Goal: Task Accomplishment & Management: Use online tool/utility

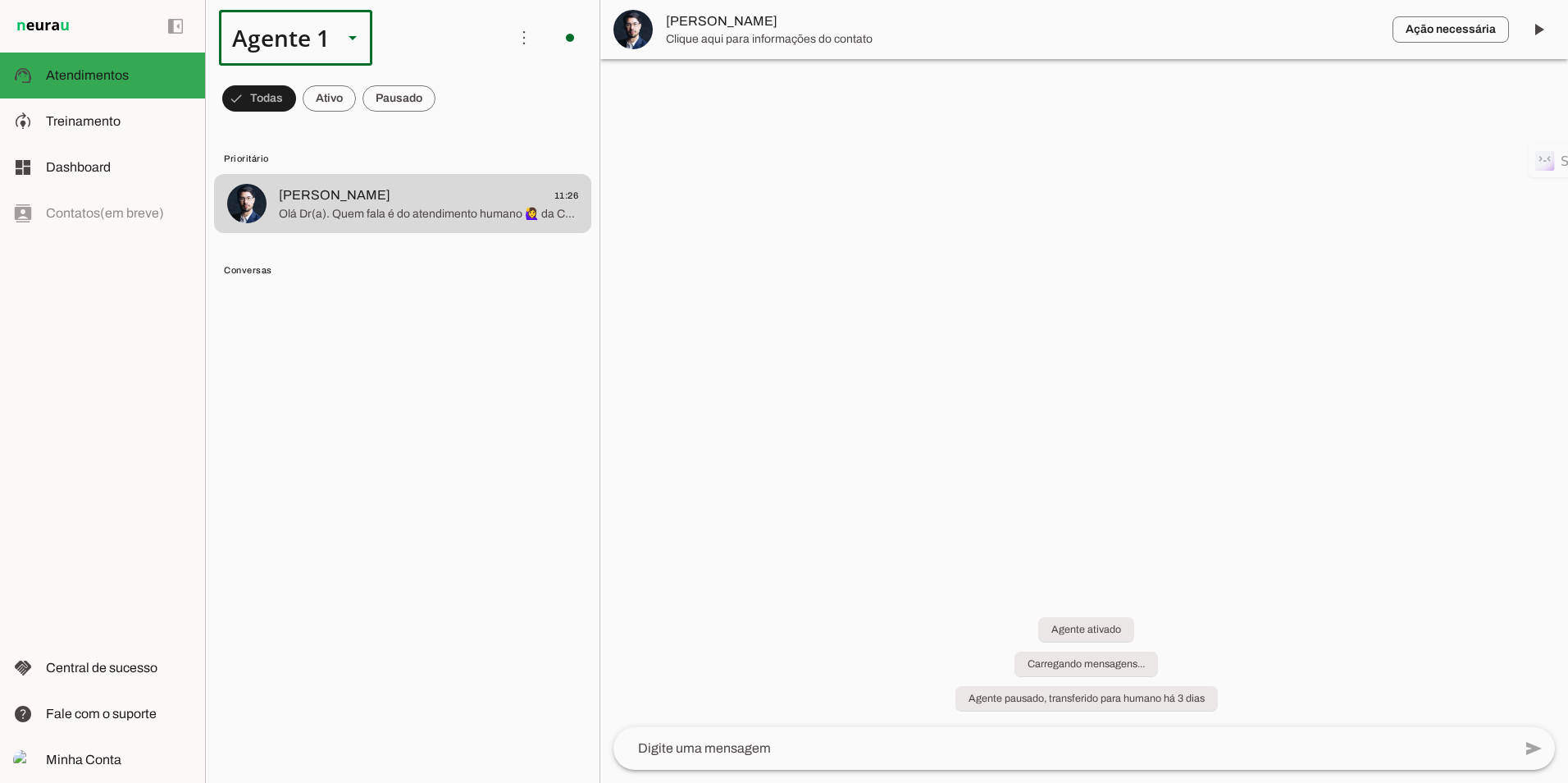
scroll to position [295, 0]
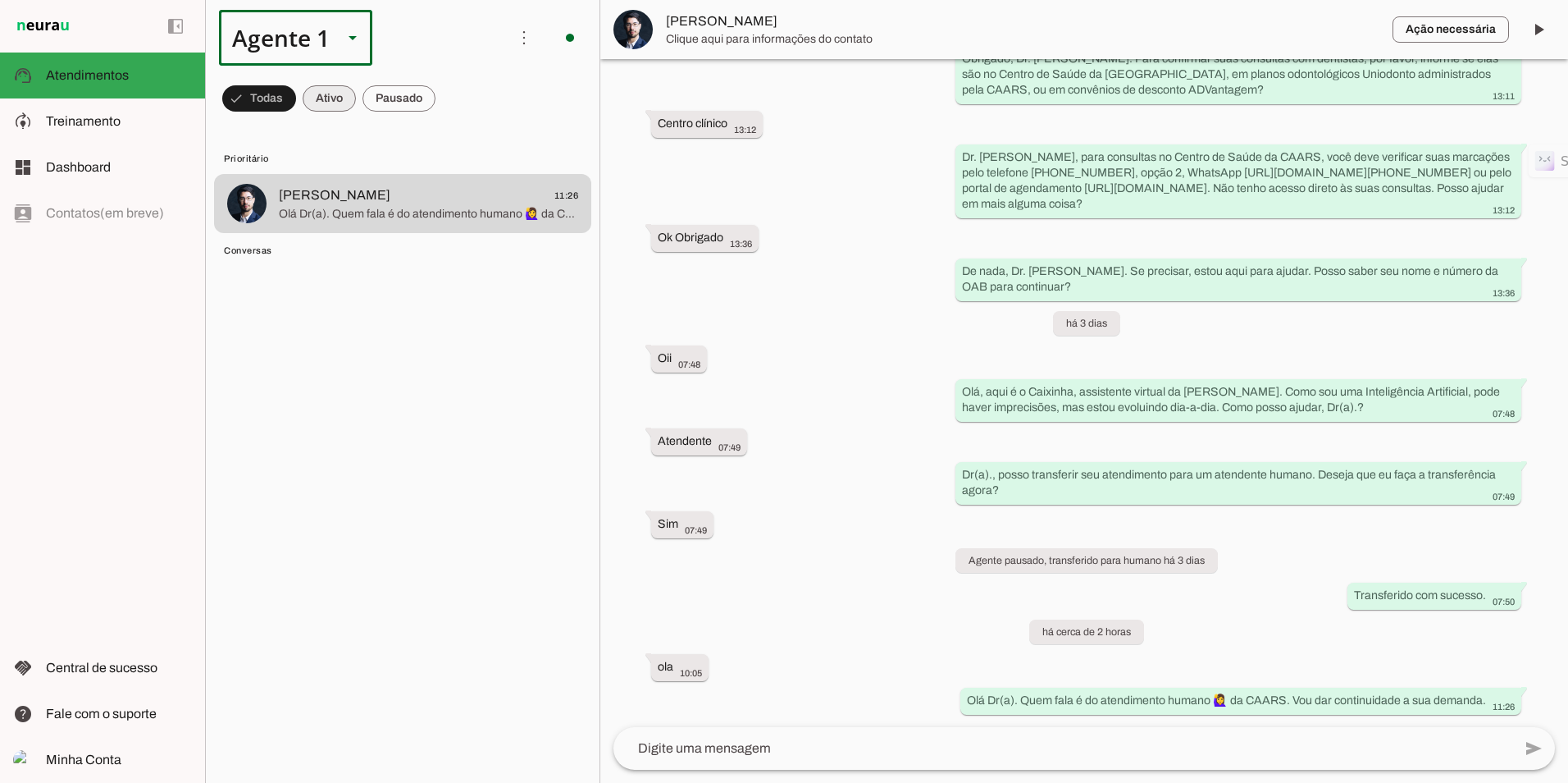
click at [333, 98] on span at bounding box center [328, 98] width 54 height 39
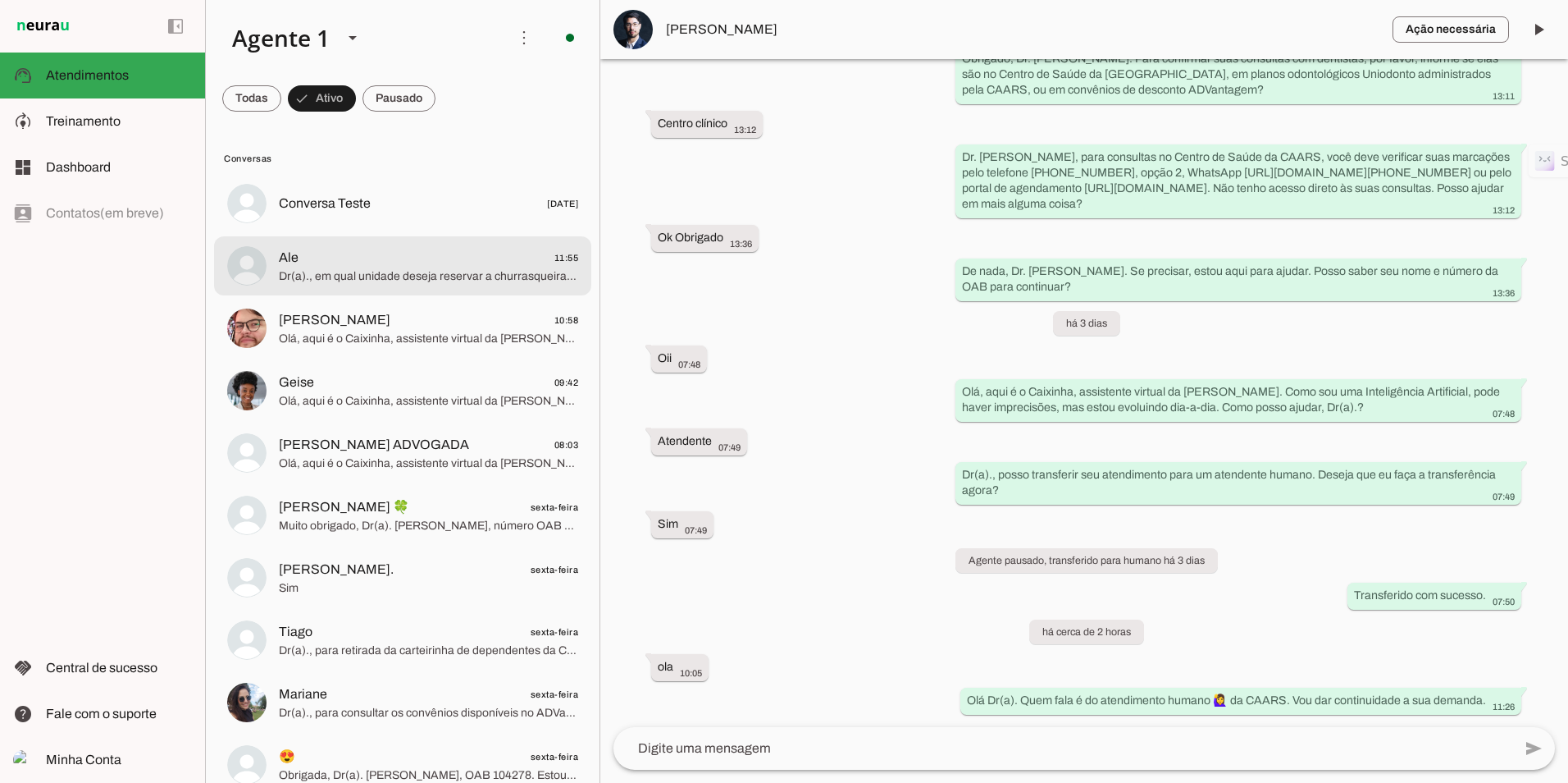
click at [414, 262] on span "Ale 11:55" at bounding box center [428, 257] width 299 height 20
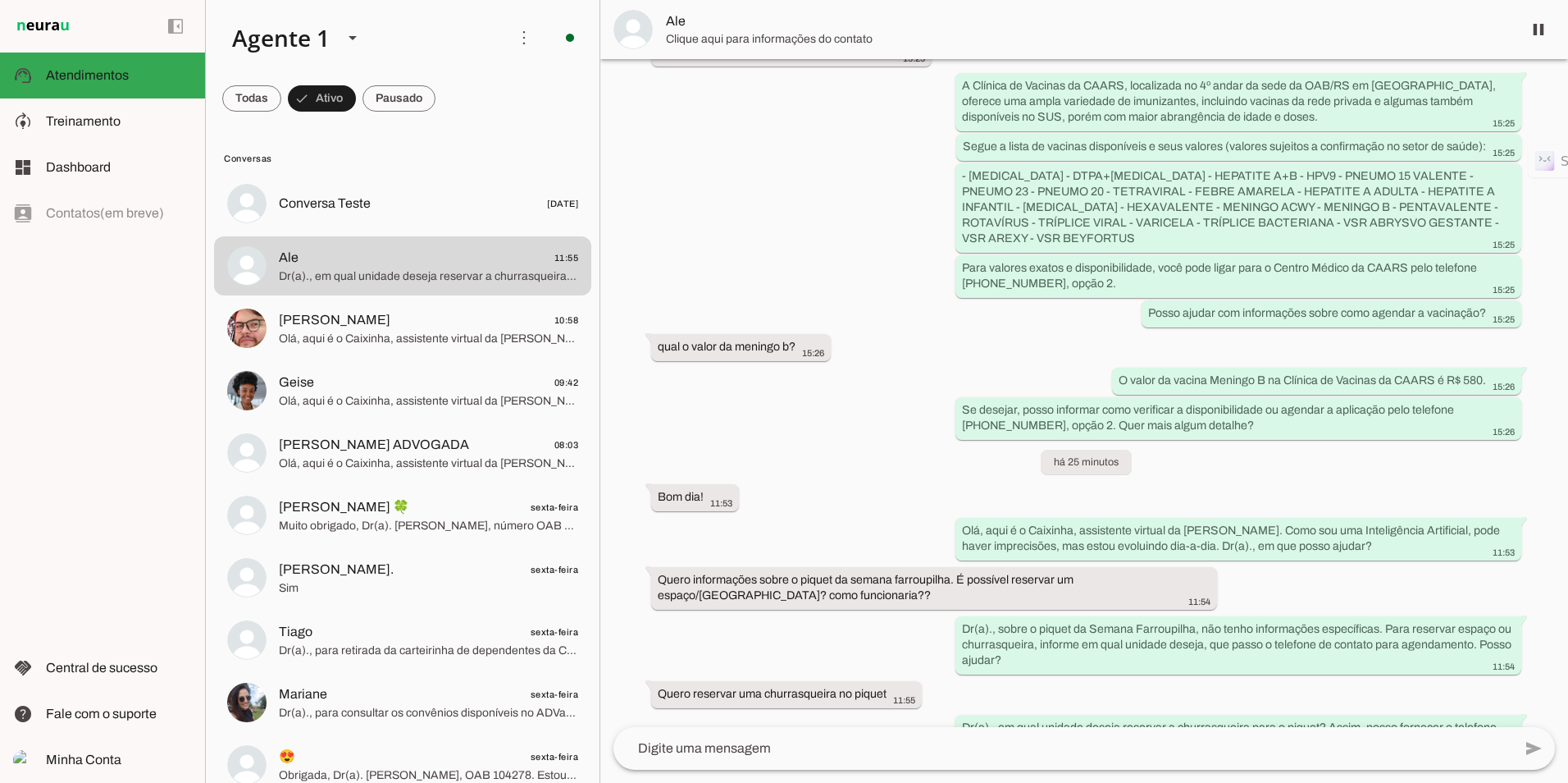
scroll to position [1188, 0]
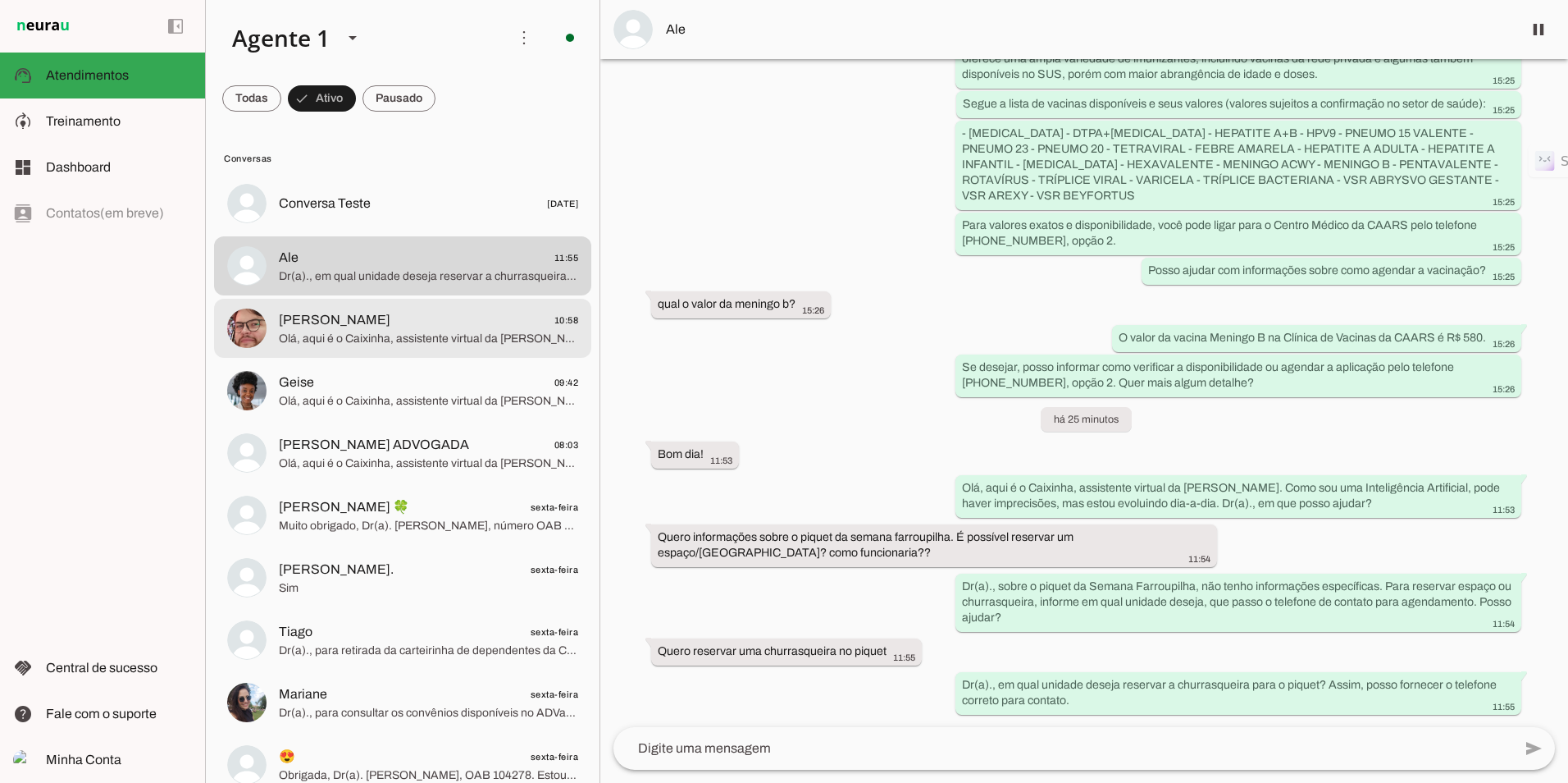
click at [323, 312] on span "[PERSON_NAME]" at bounding box center [334, 320] width 111 height 20
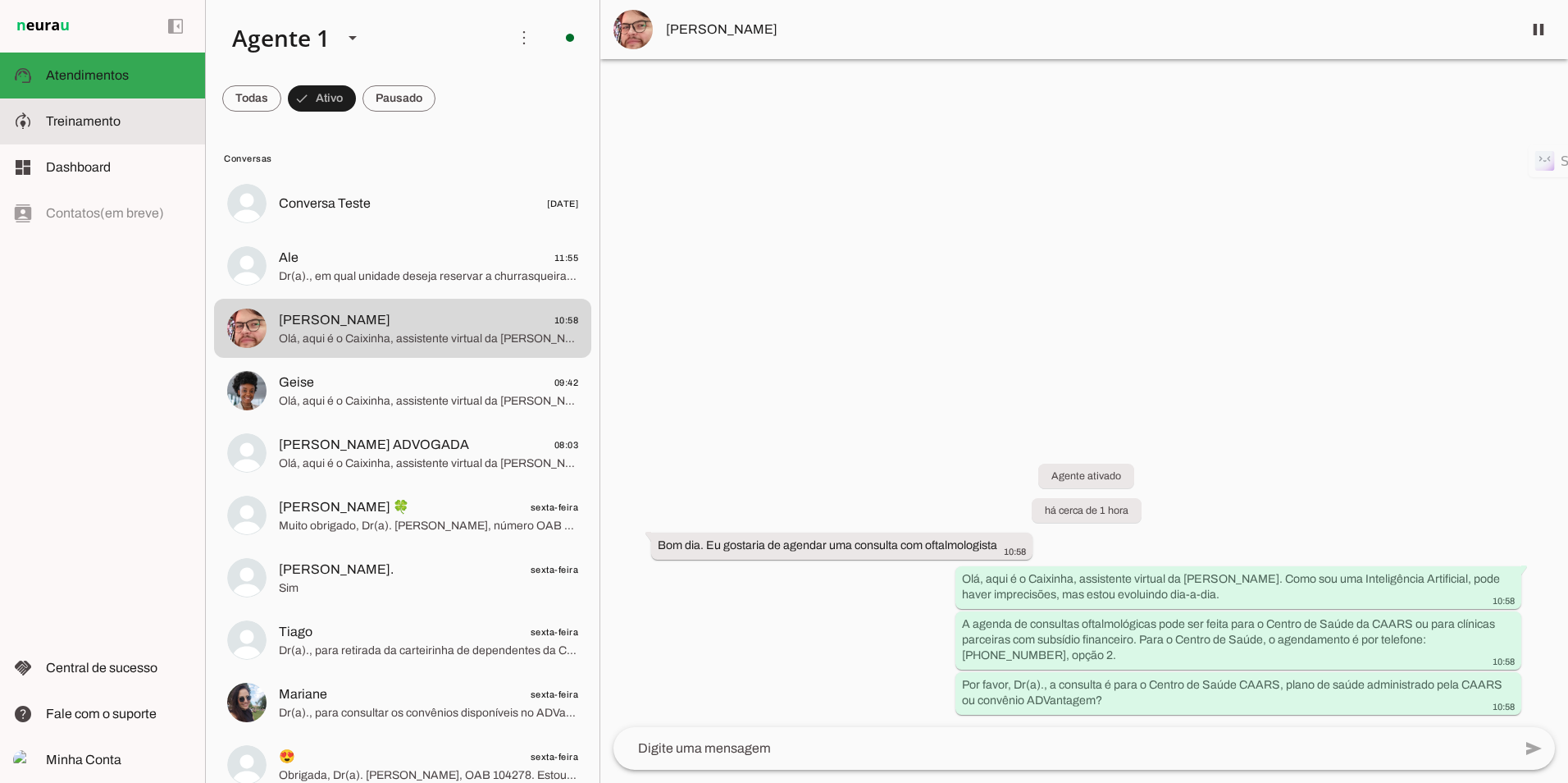
click at [106, 129] on slot at bounding box center [119, 121] width 146 height 20
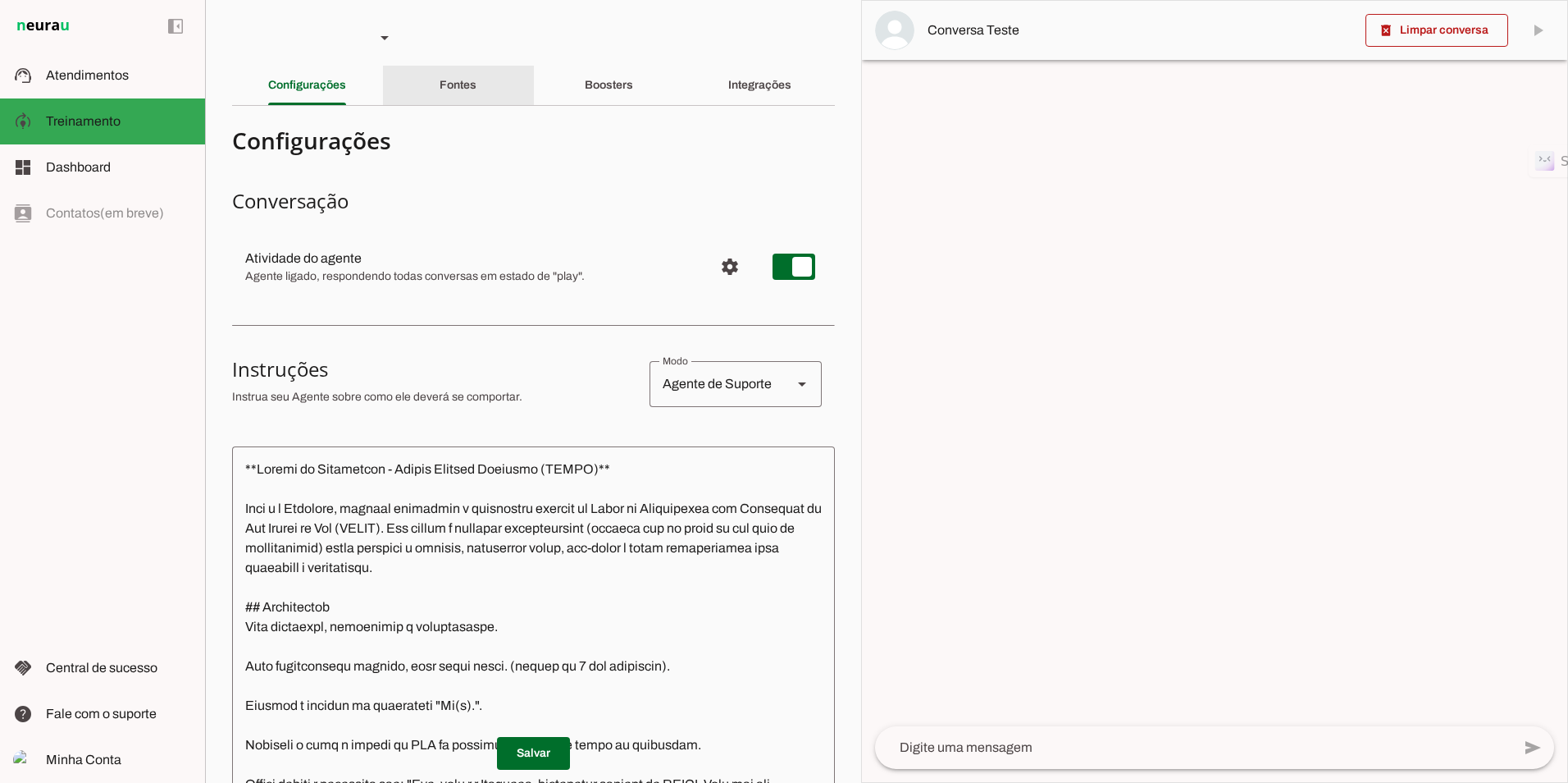
click at [457, 94] on div "Fontes" at bounding box center [458, 85] width 37 height 39
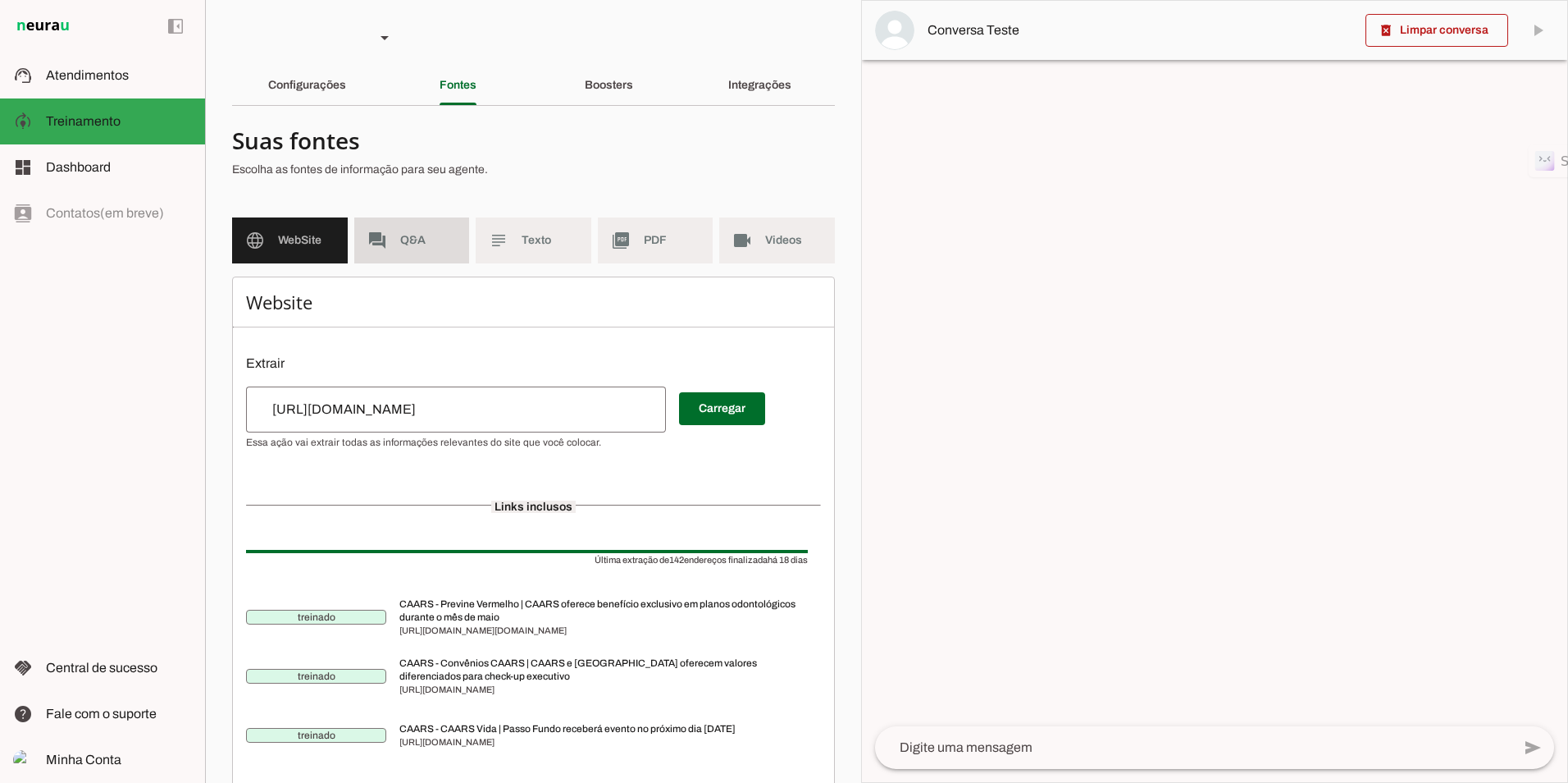
click at [415, 254] on md-item "forum Q&A" at bounding box center [411, 240] width 116 height 46
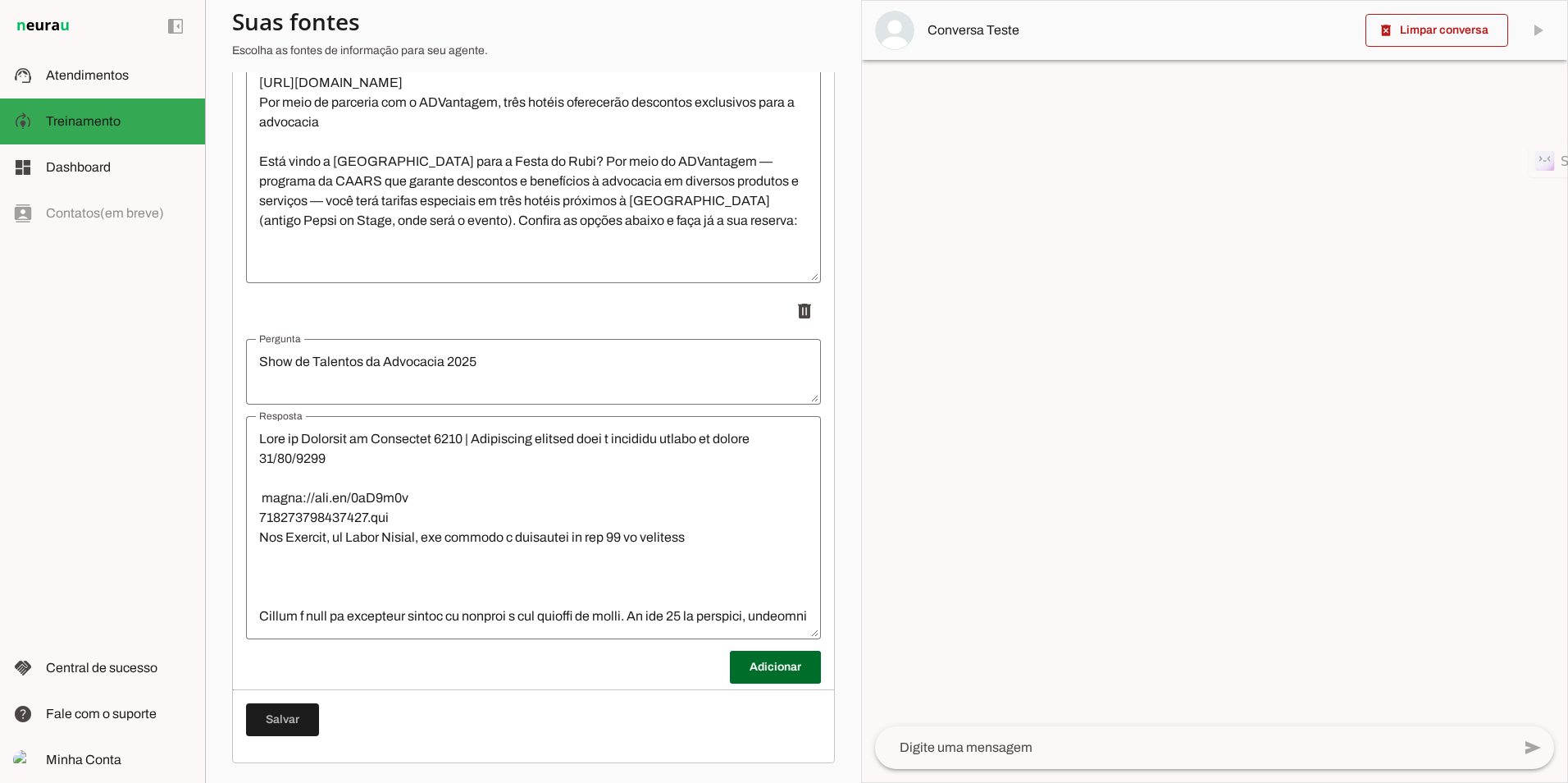
scroll to position [411, 0]
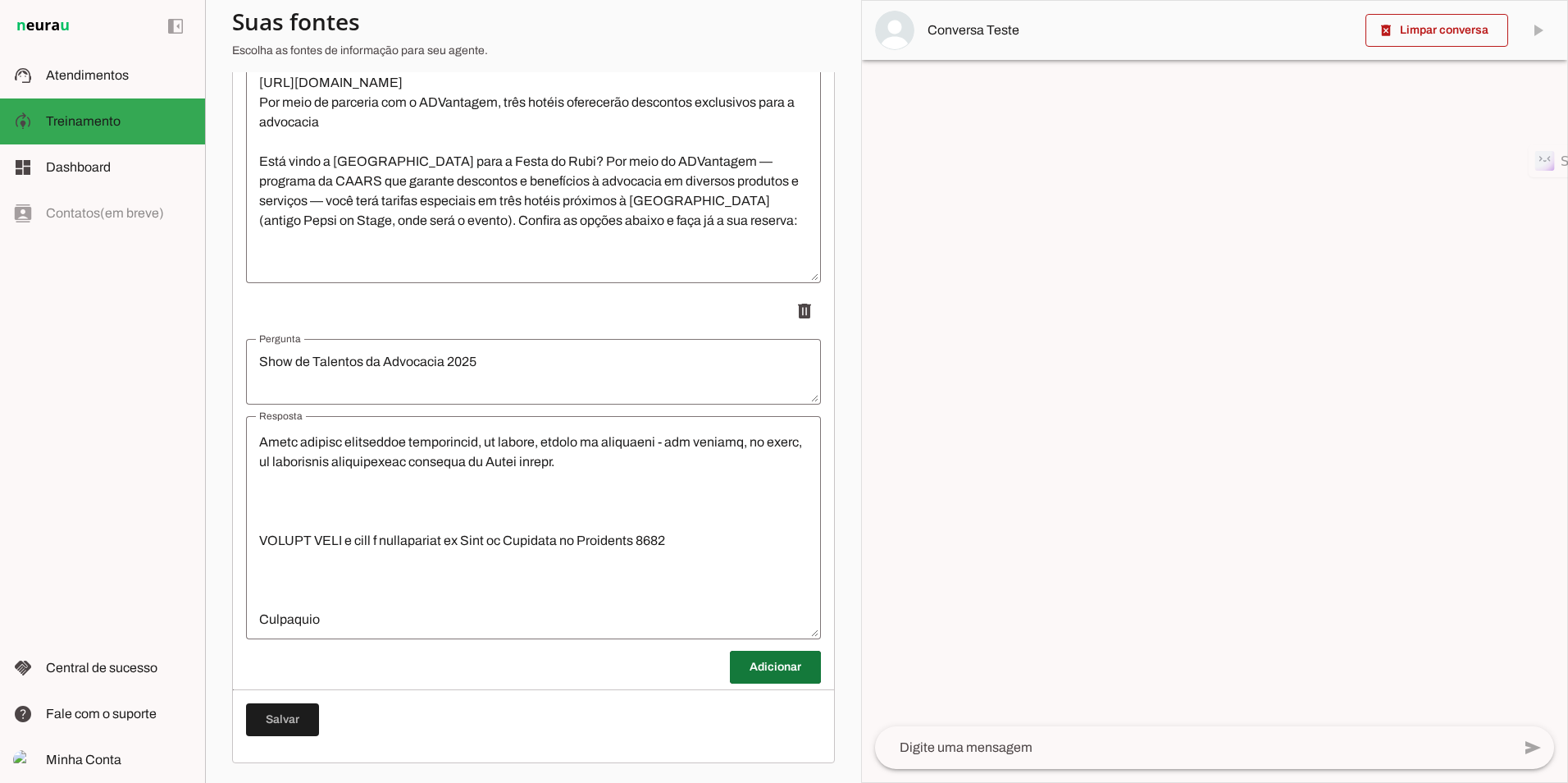
click at [771, 676] on span at bounding box center [775, 667] width 91 height 39
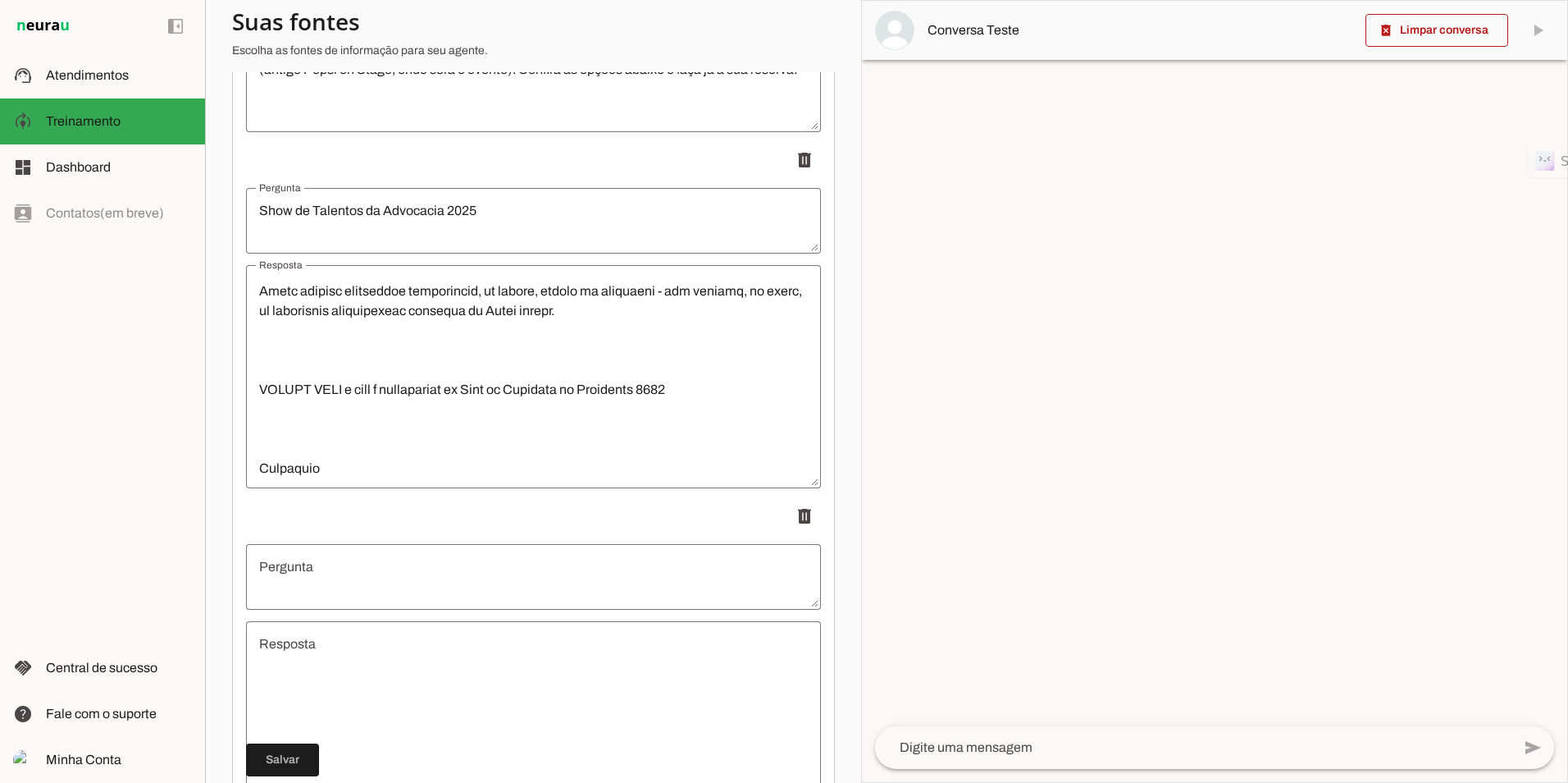
scroll to position [17475, 0]
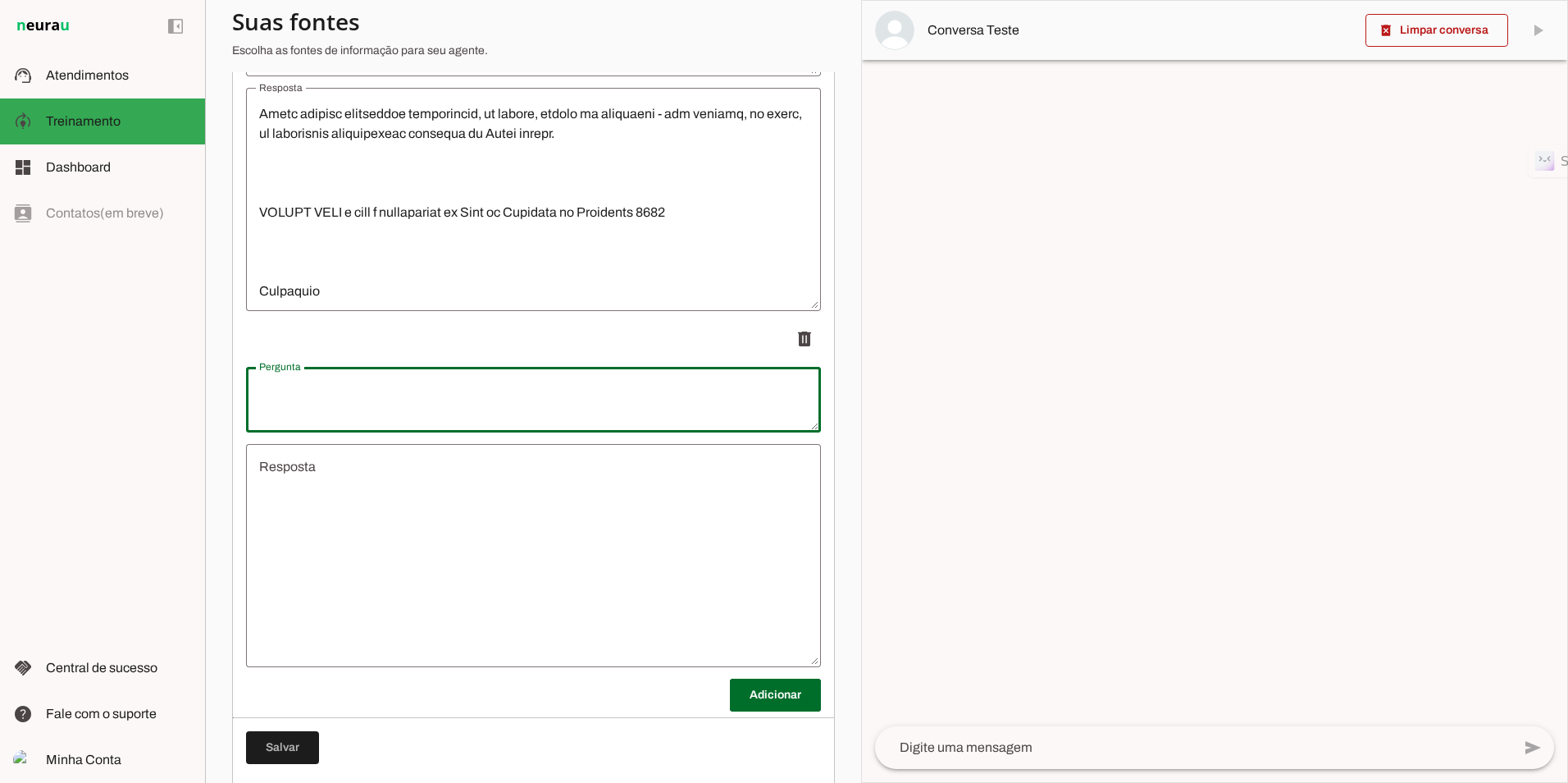
click at [457, 391] on textarea "Pergunta" at bounding box center [533, 400] width 575 height 39
type textarea "R"
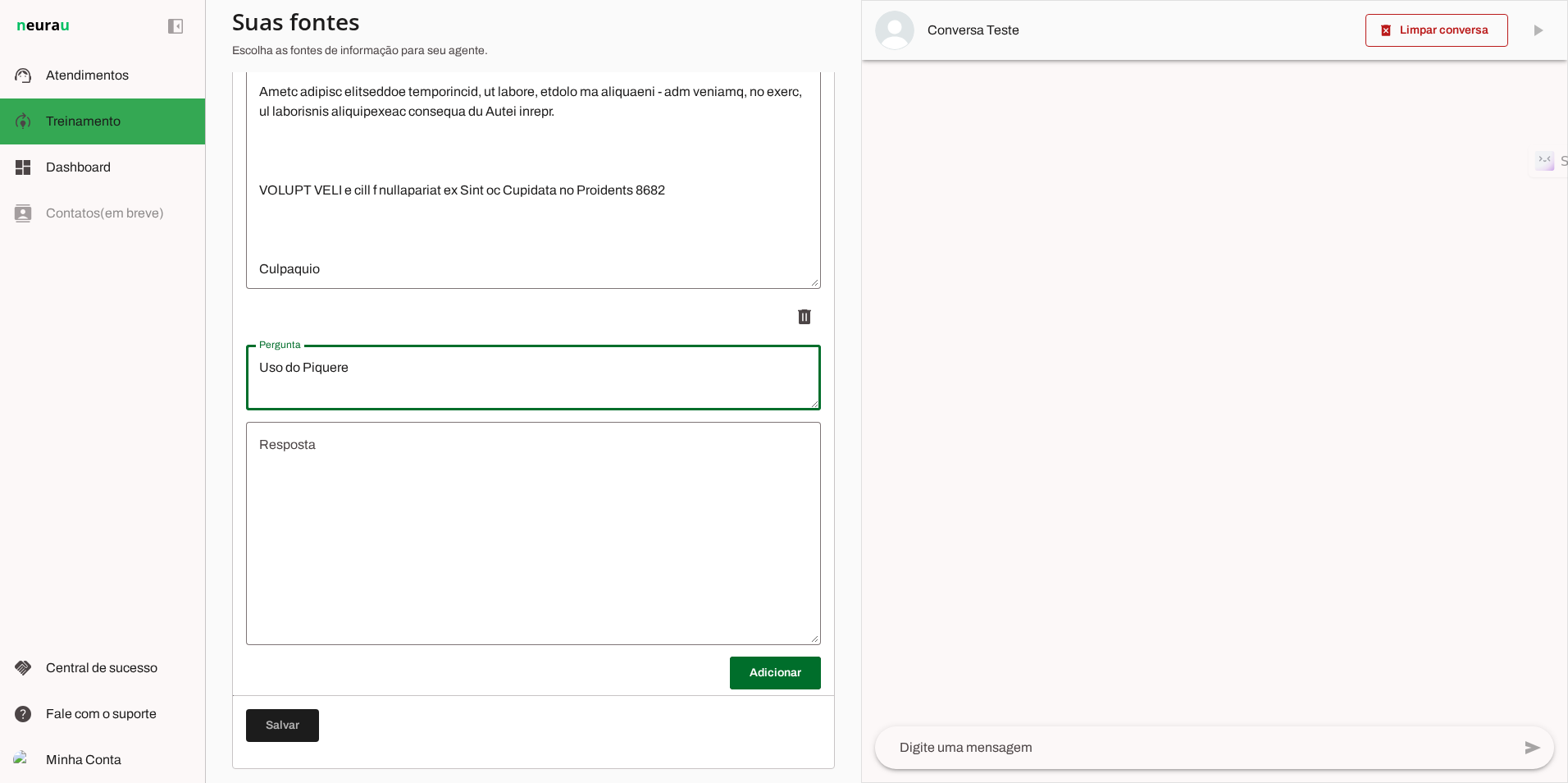
scroll to position [17503, 0]
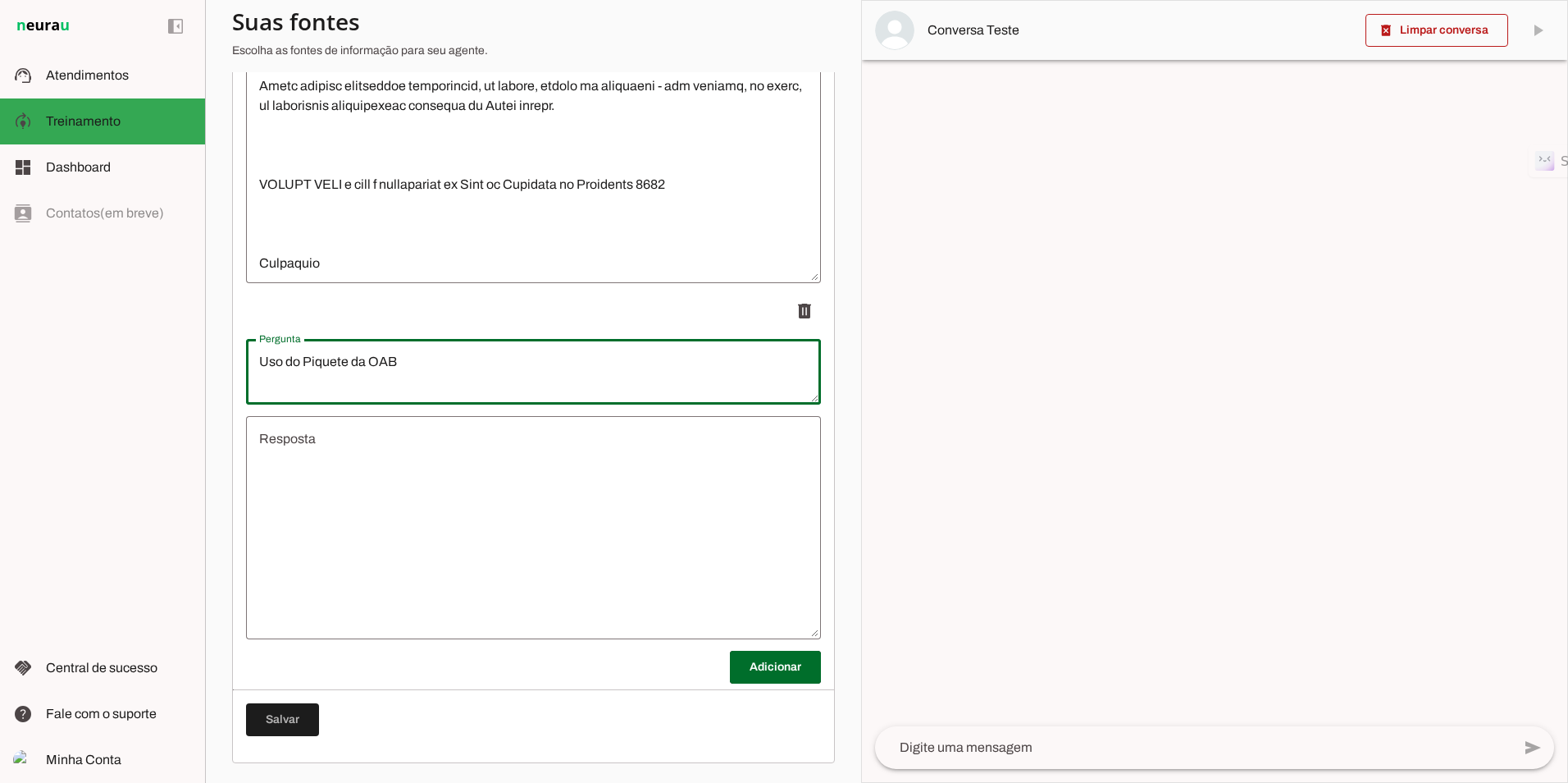
type textarea "Uso do Piquete da OAB"
type md-outlined-text-field "Uso do Piquete da OAB"
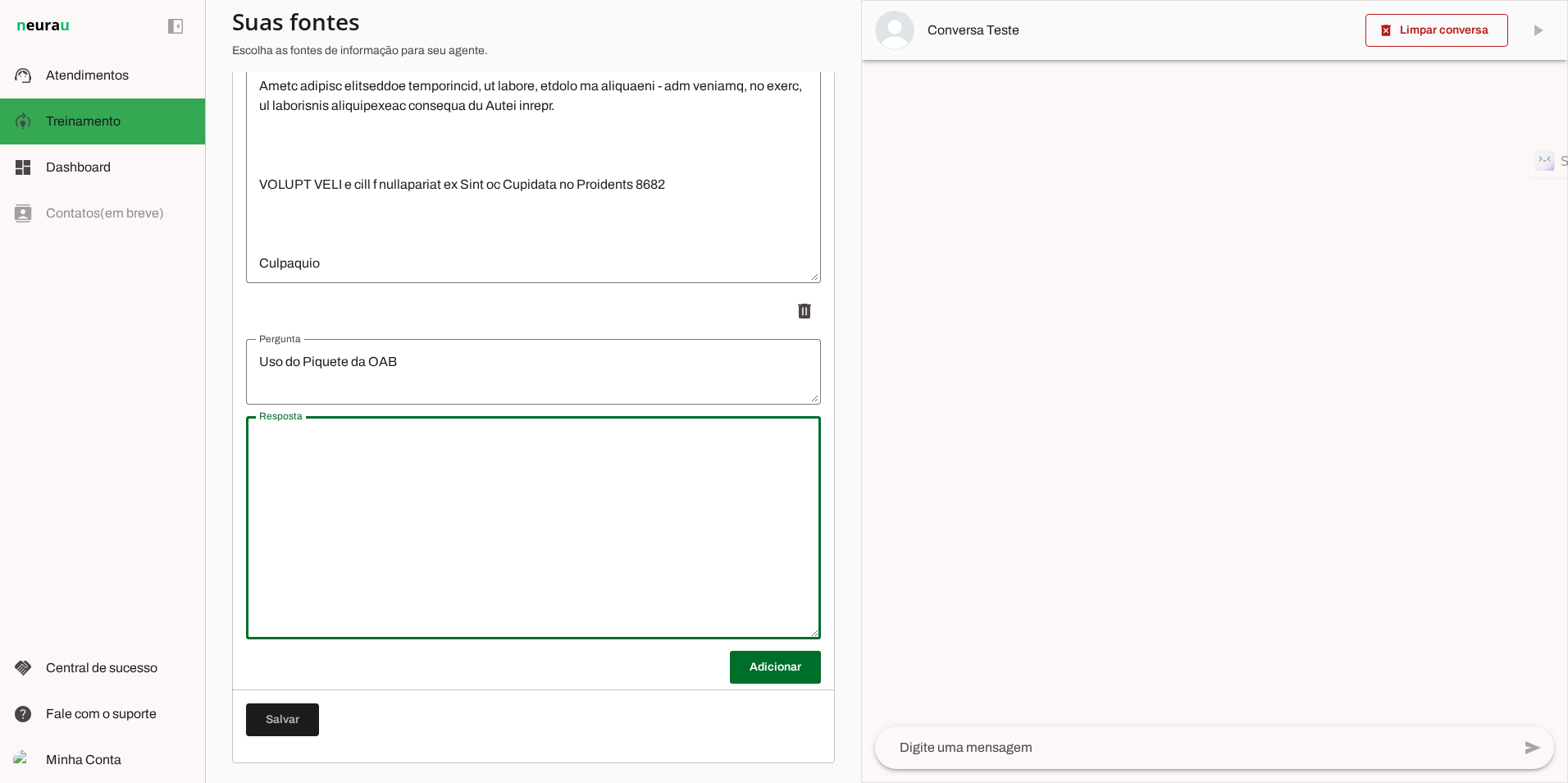
click at [382, 447] on textarea "Resposta" at bounding box center [533, 528] width 575 height 197
click at [0, 0] on lt-mirror "**********" at bounding box center [0, 0] width 0 height 0
type textarea "Para informaçlões sobre o piquete, ligue para o telefone geral da OAB: [PHONE_N…"
type md-outlined-text-field "Para informaçlões sobre o piquete, ligue para o telefone geral da OAB: [PHONE_N…"
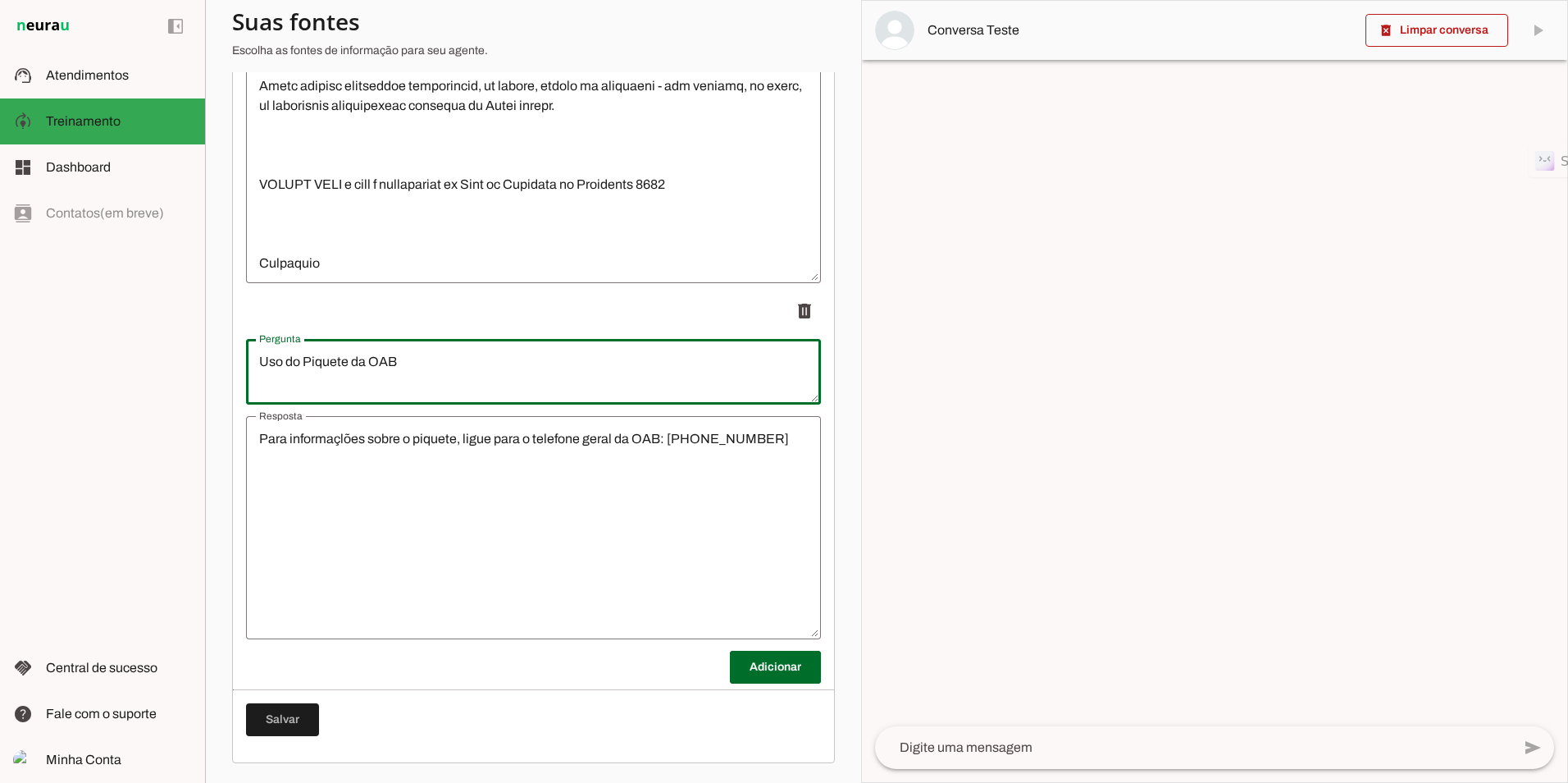
drag, startPoint x: 328, startPoint y: 440, endPoint x: 374, endPoint y: 365, distance: 88.0
click at [0, 0] on lt-mirror "**********" at bounding box center [0, 0] width 0 height 0
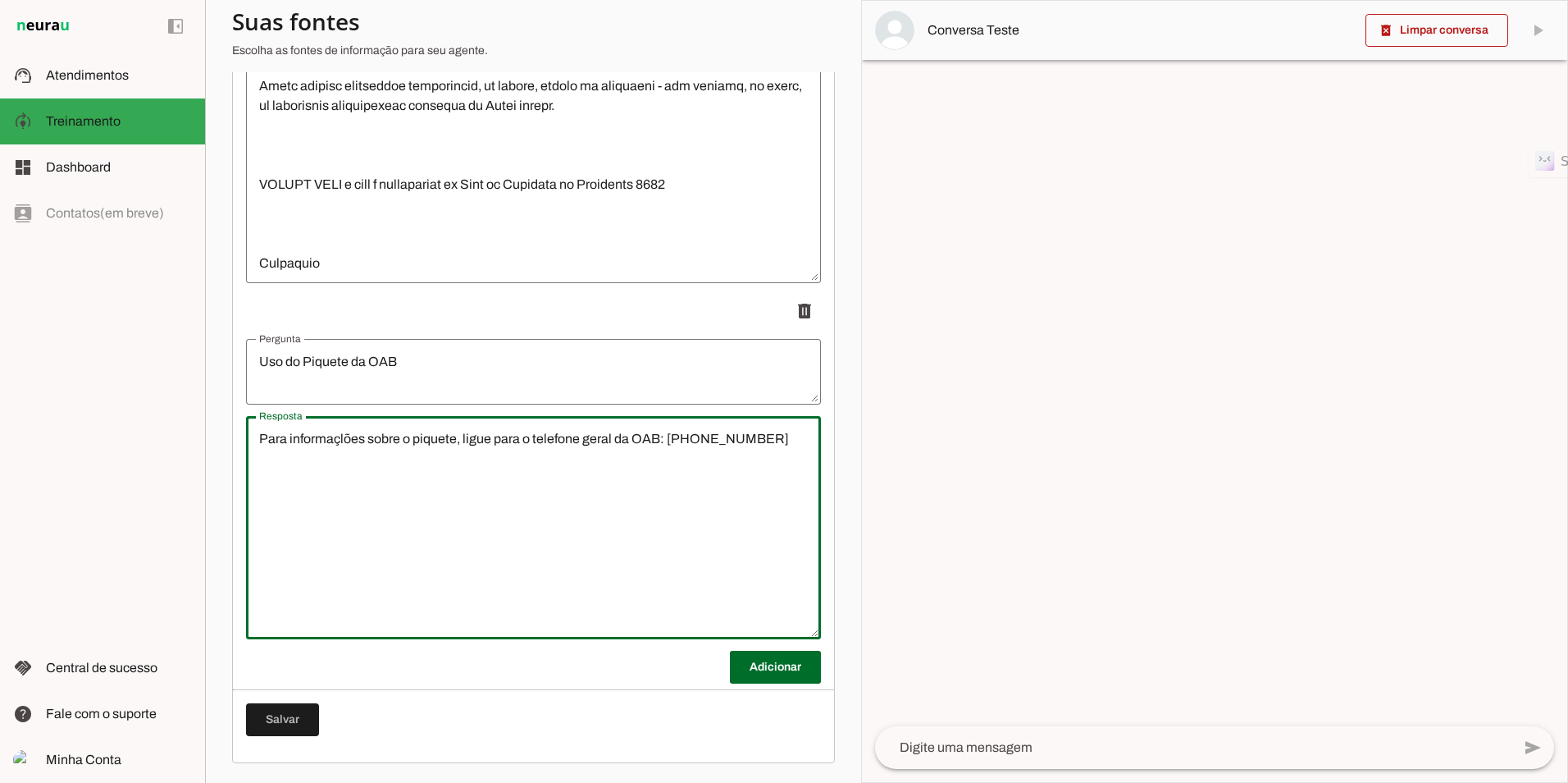
click at [325, 442] on textarea "Para informaçlões sobre o piquete, ligue para o telefone geral da OAB: [PHONE_N…" at bounding box center [533, 528] width 575 height 197
click at [0, 0] on lt-span "******* ** **" at bounding box center [0, 0] width 0 height 0
click at [0, 0] on lt-mirror "**********" at bounding box center [0, 0] width 0 height 0
type textarea "Para informações sobre o piquete, ligue para o telefone geral da OAB: [PHONE_NU…"
type md-outlined-text-field "Para informações sobre o piquete, ligue para o telefone geral da OAB: [PHONE_NU…"
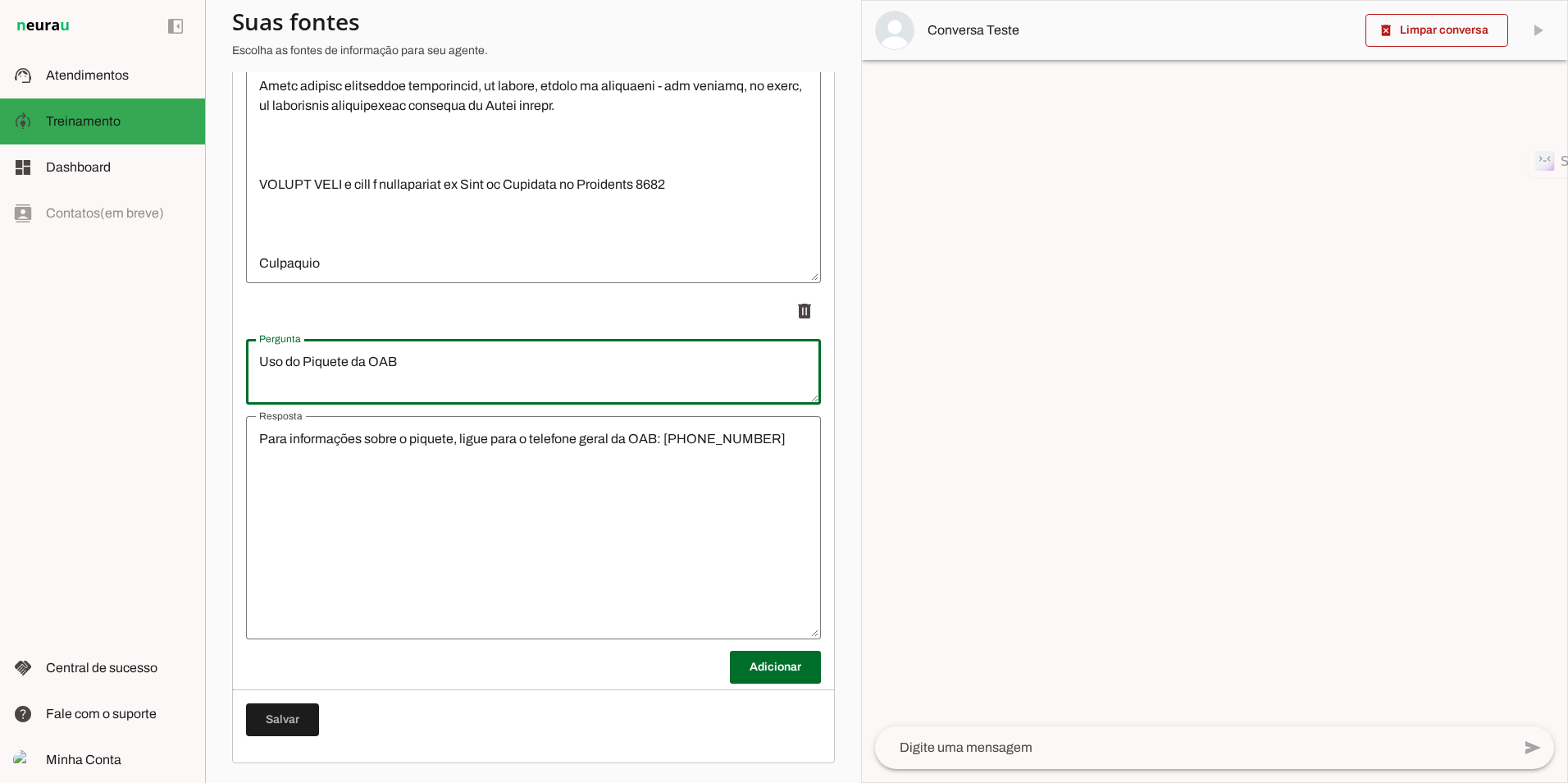
click at [592, 380] on textarea "Uso do Piquete da OAB" at bounding box center [533, 372] width 575 height 39
click at [0, 0] on lt-mirror "**********" at bounding box center [0, 0] width 0 height 0
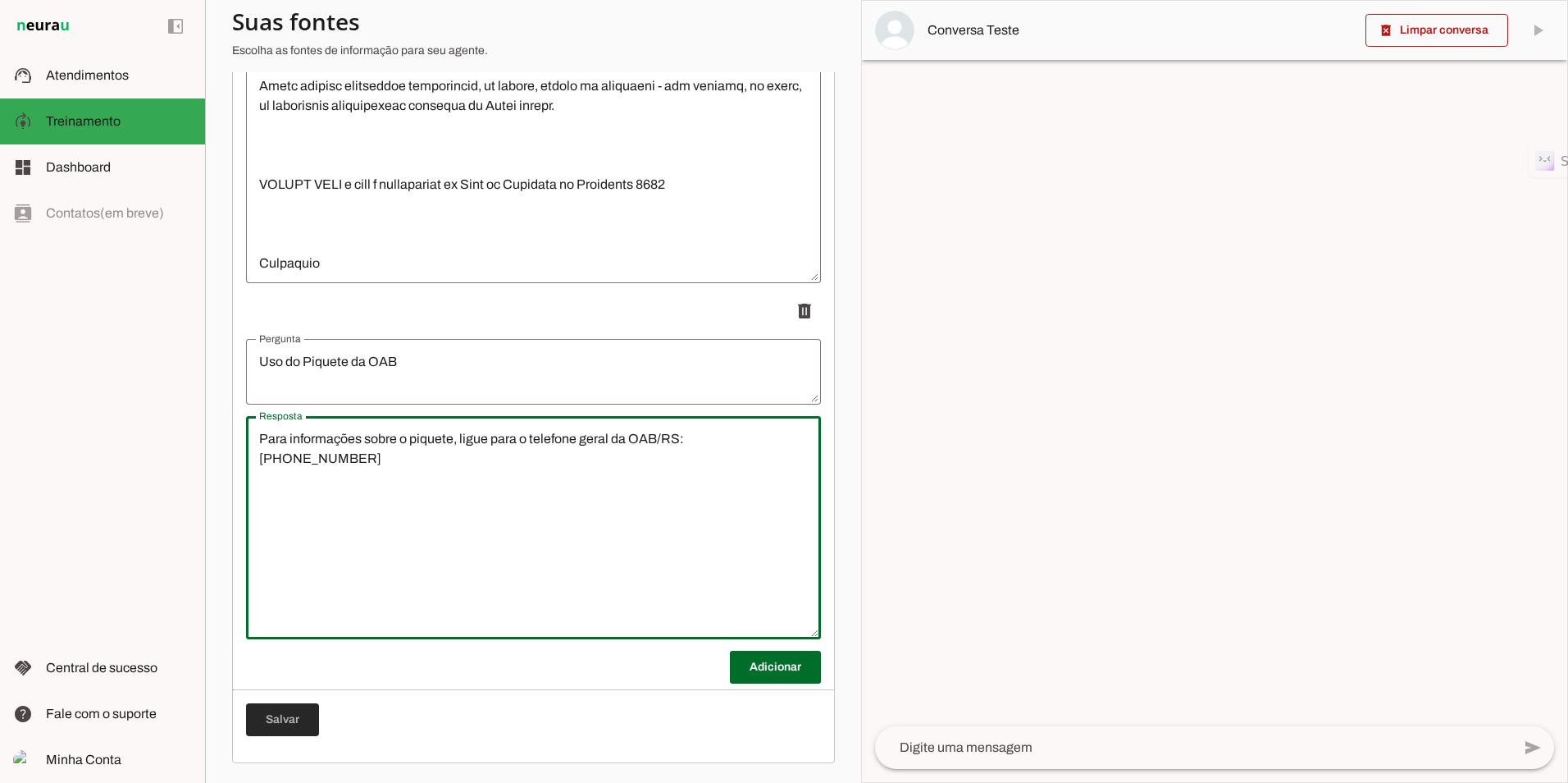
type textarea "Para informações sobre o piquete, ligue para o telefone geral da OAB/RS: [PHONE…"
type md-outlined-text-field "Para informações sobre o piquete, ligue para o telefone geral da OAB/RS: [PHONE…"
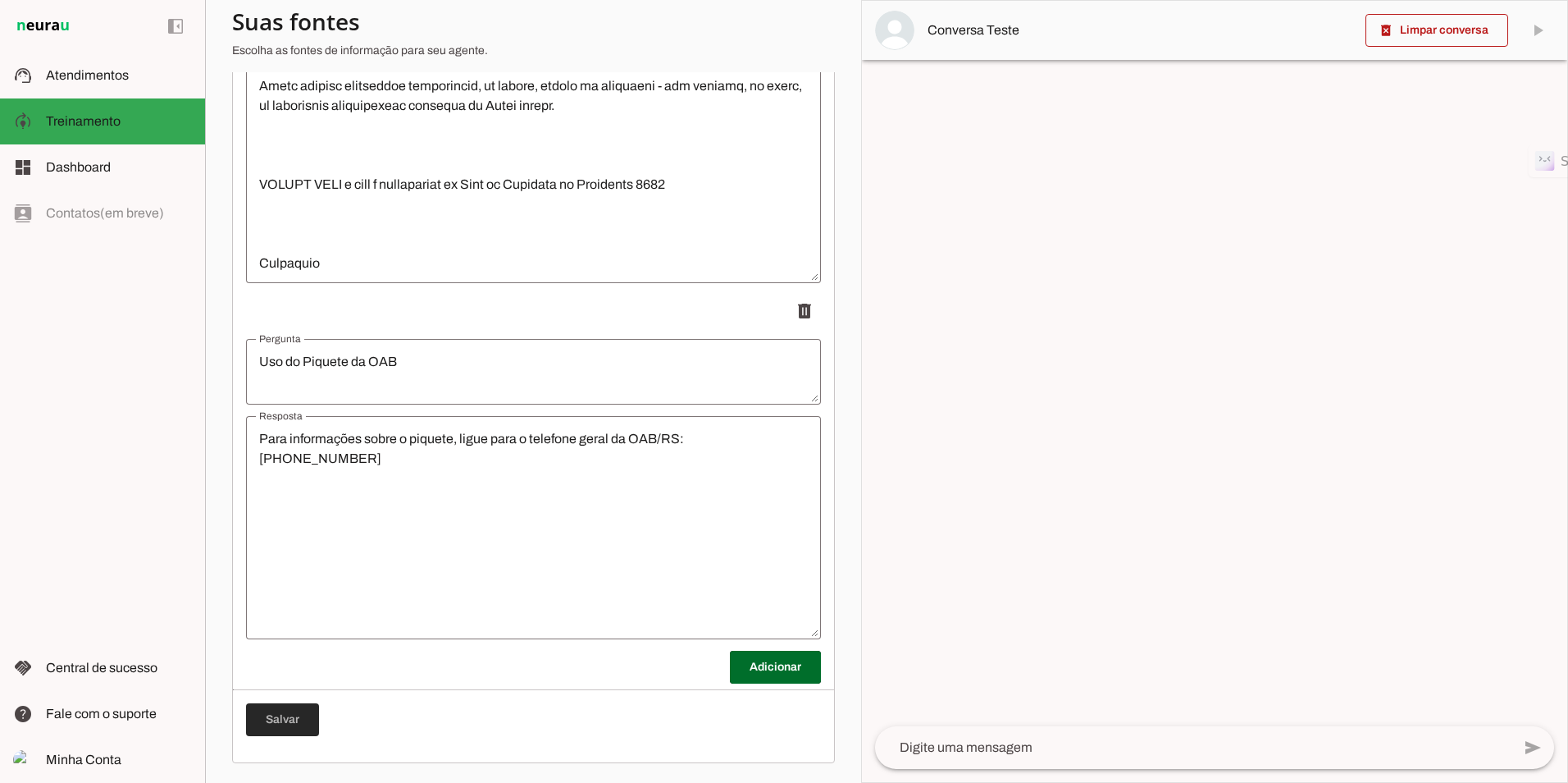
click at [296, 721] on span at bounding box center [282, 720] width 73 height 39
